Goal: Book appointment/travel/reservation

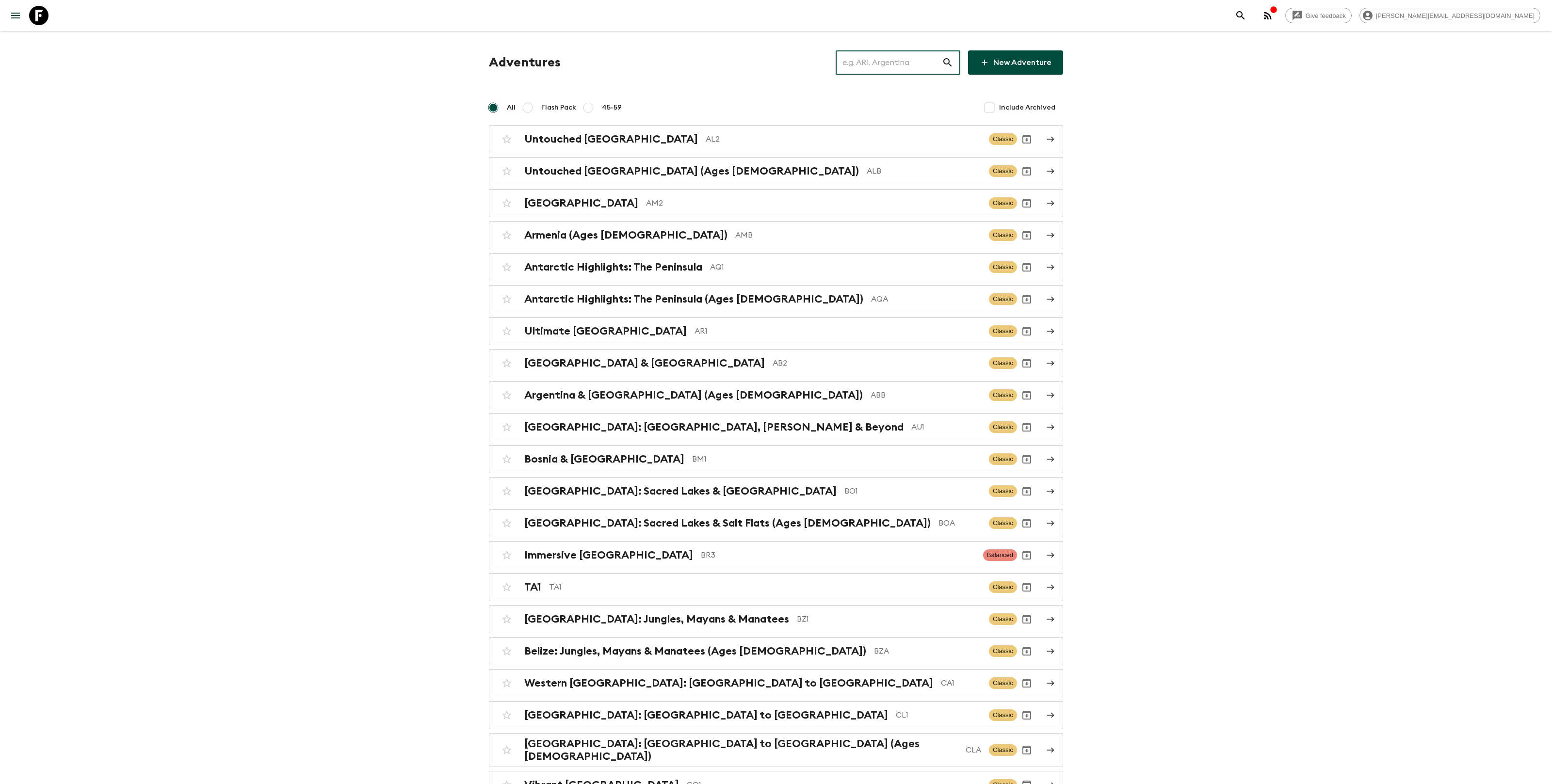
click at [892, 57] on input "text" at bounding box center [888, 62] width 106 height 27
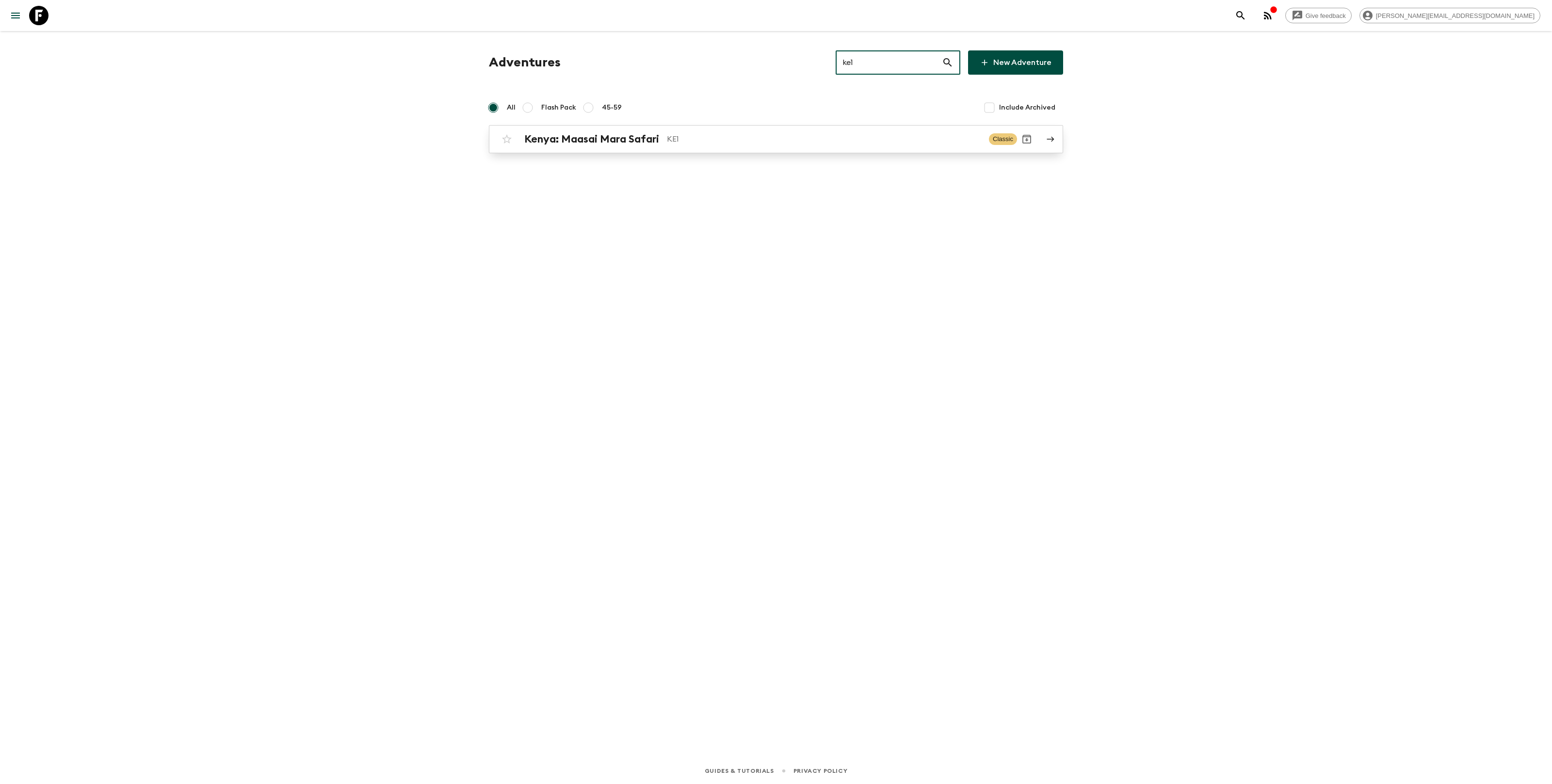
type input "ke1"
click at [724, 141] on p "KE1" at bounding box center [824, 139] width 314 height 12
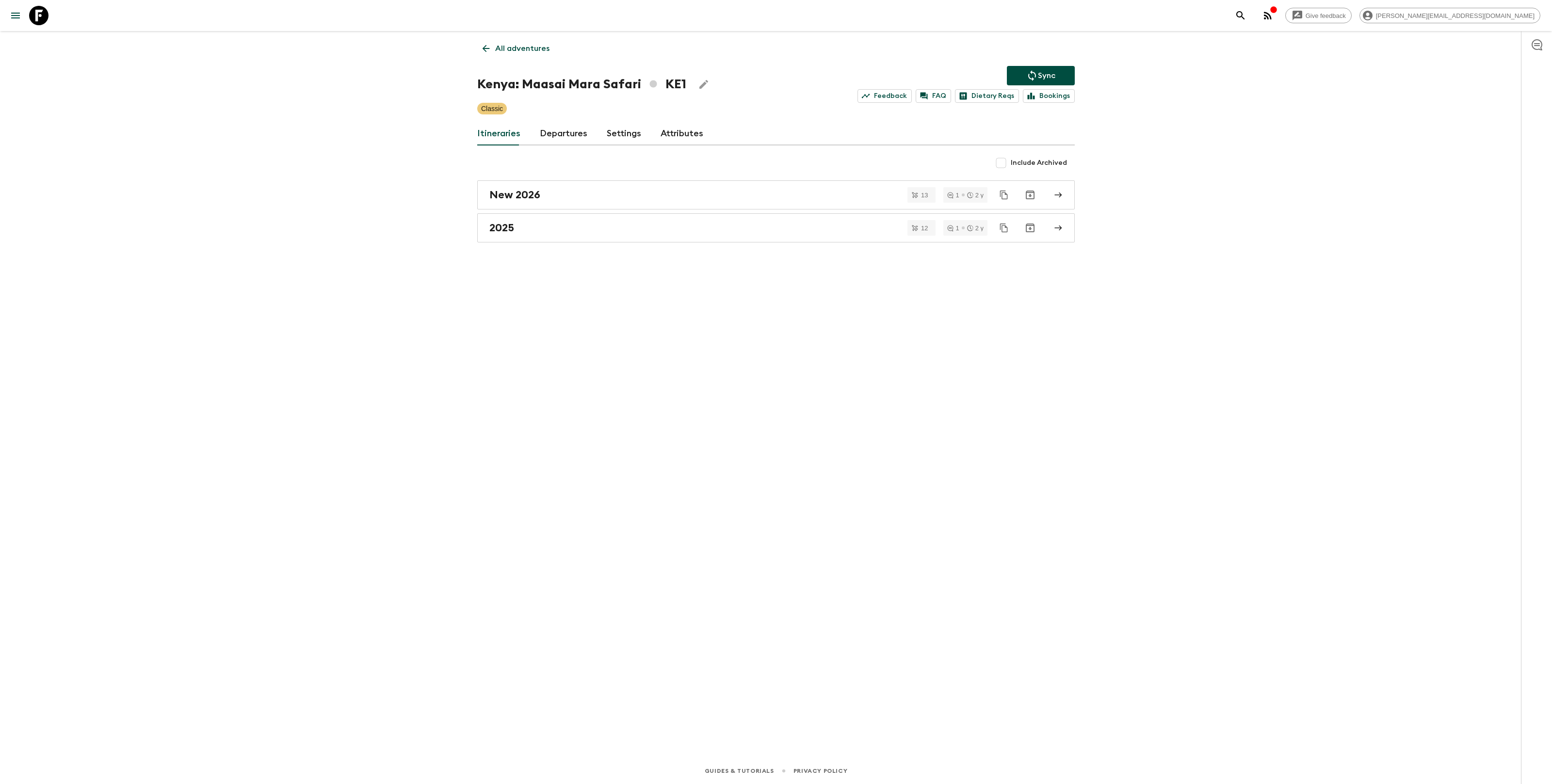
click at [567, 138] on link "Departures" at bounding box center [564, 133] width 47 height 23
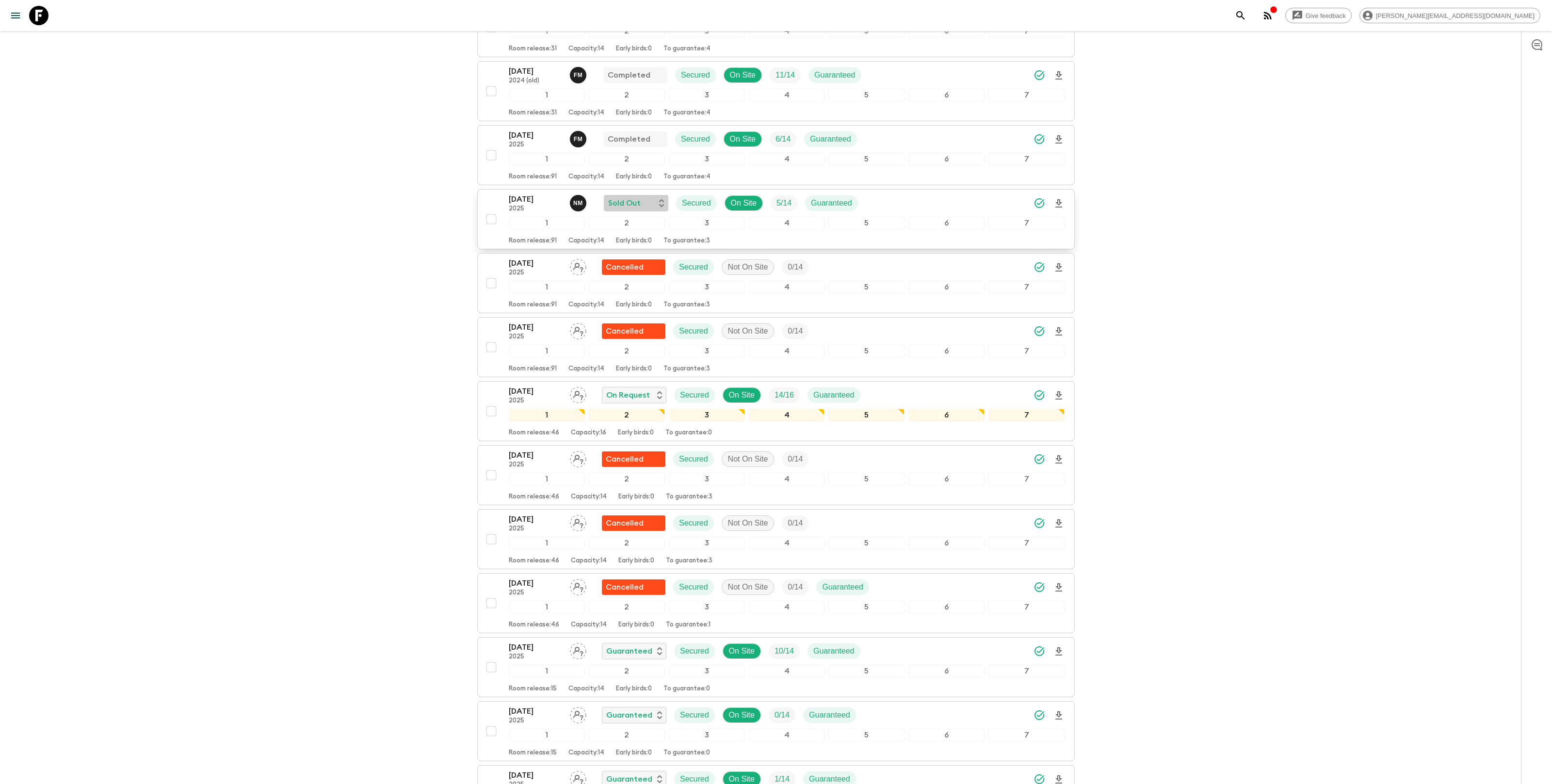
scroll to position [1302, 0]
